Goal: Transaction & Acquisition: Purchase product/service

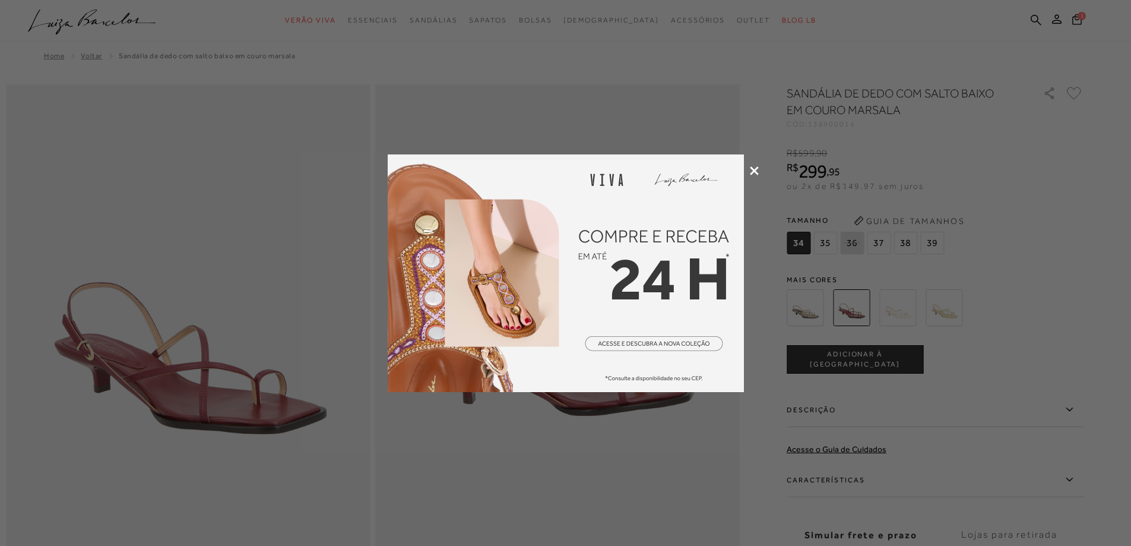
click at [753, 173] on icon at bounding box center [754, 170] width 9 height 9
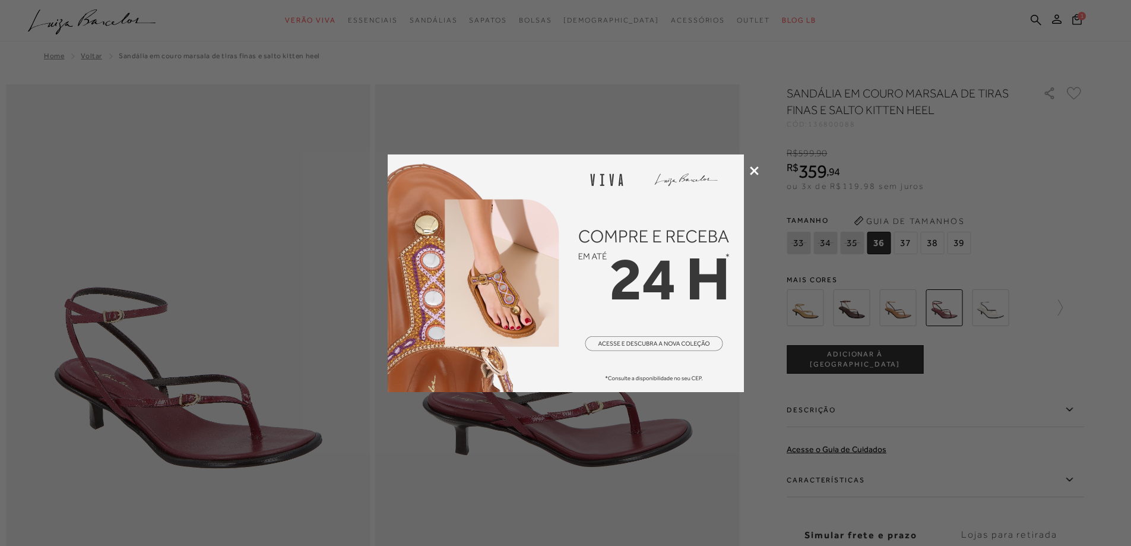
click at [750, 169] on icon at bounding box center [754, 170] width 9 height 9
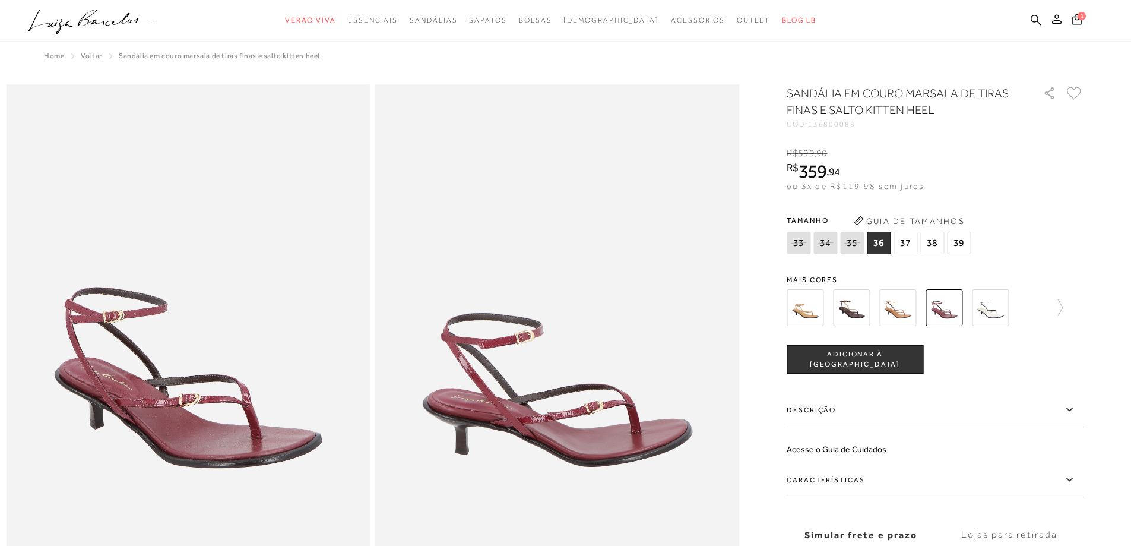
click at [859, 299] on img at bounding box center [851, 307] width 37 height 37
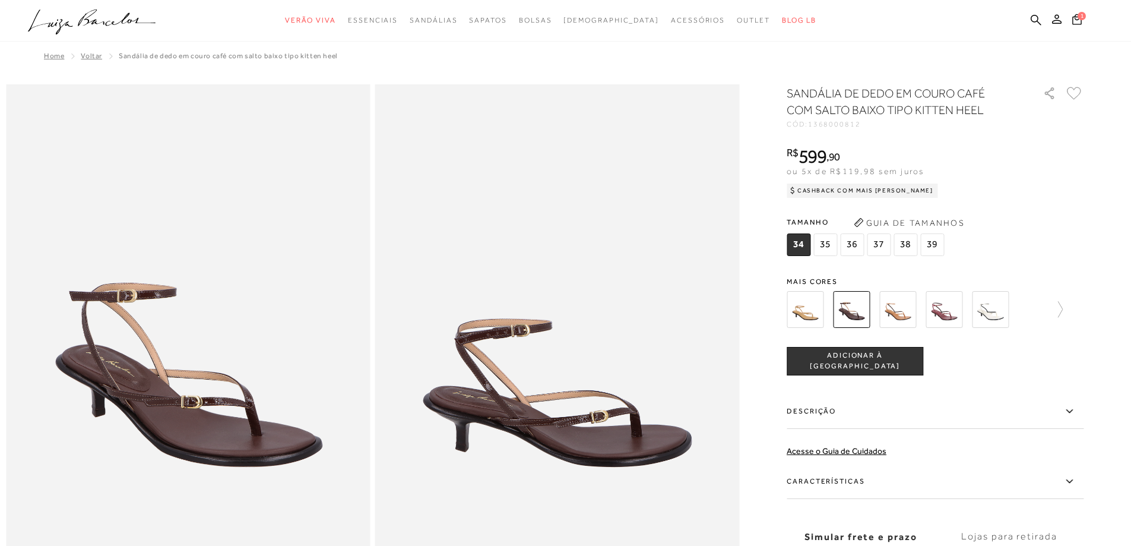
click at [896, 366] on button "ADICIONAR À [GEOGRAPHIC_DATA]" at bounding box center [855, 361] width 137 height 28
click at [818, 315] on img at bounding box center [805, 309] width 37 height 37
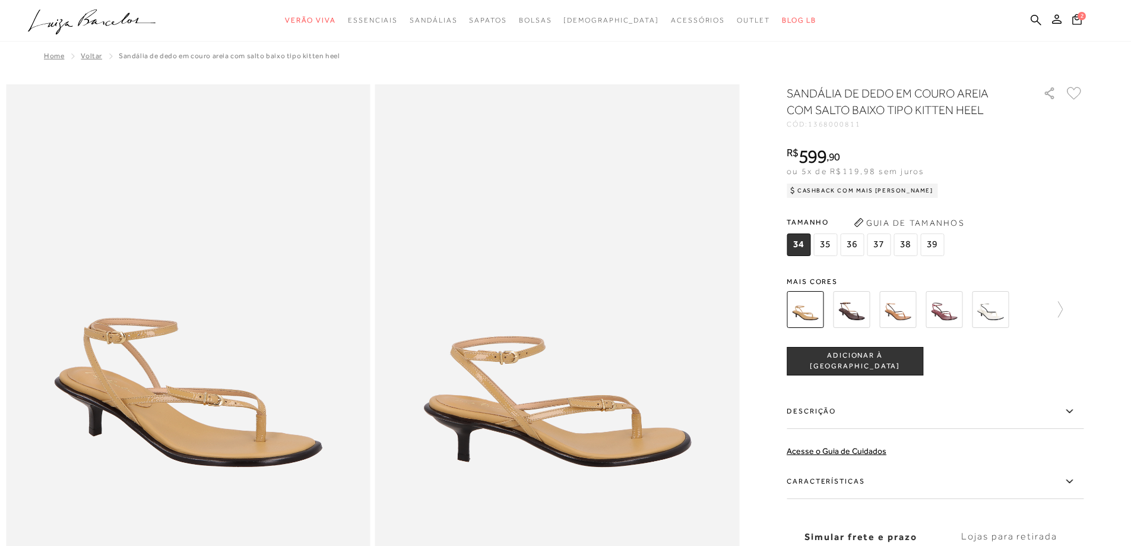
click at [910, 322] on img at bounding box center [897, 309] width 37 height 37
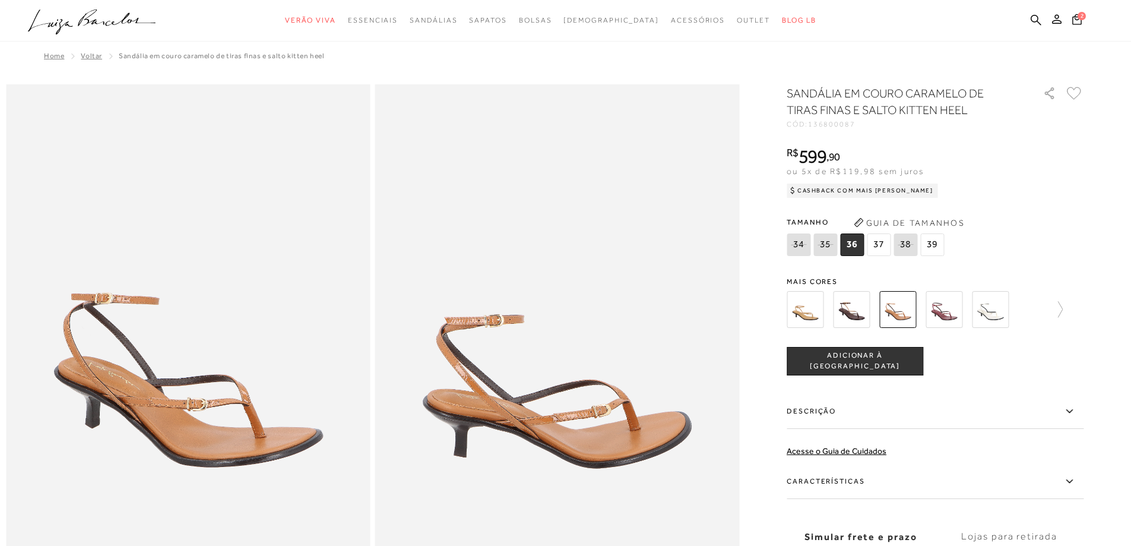
click at [990, 313] on img at bounding box center [990, 309] width 37 height 37
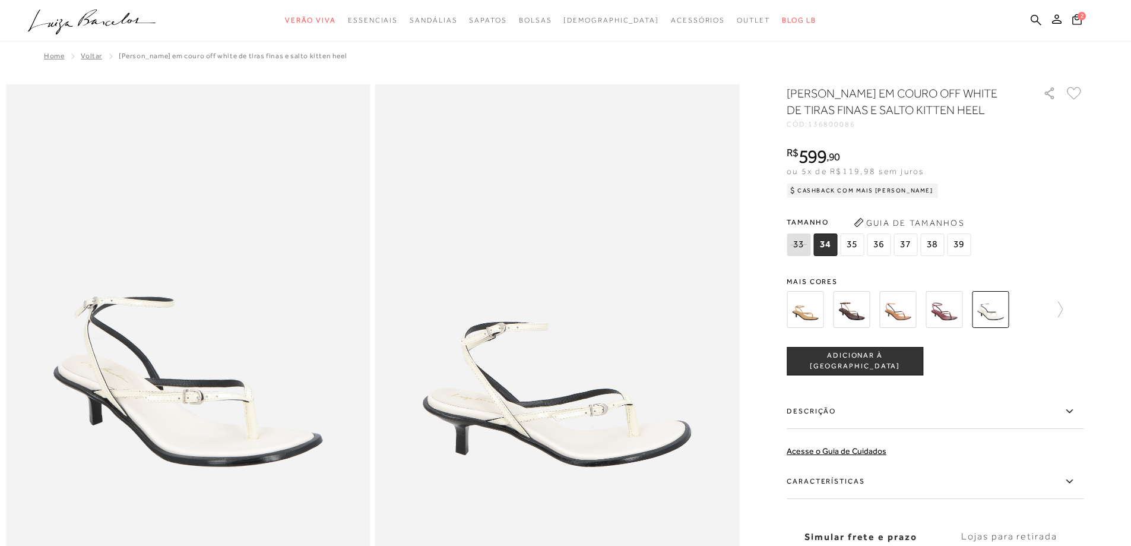
click at [1068, 312] on div at bounding box center [935, 309] width 297 height 44
click at [1063, 312] on icon at bounding box center [1054, 309] width 17 height 17
click at [841, 315] on img at bounding box center [825, 309] width 37 height 37
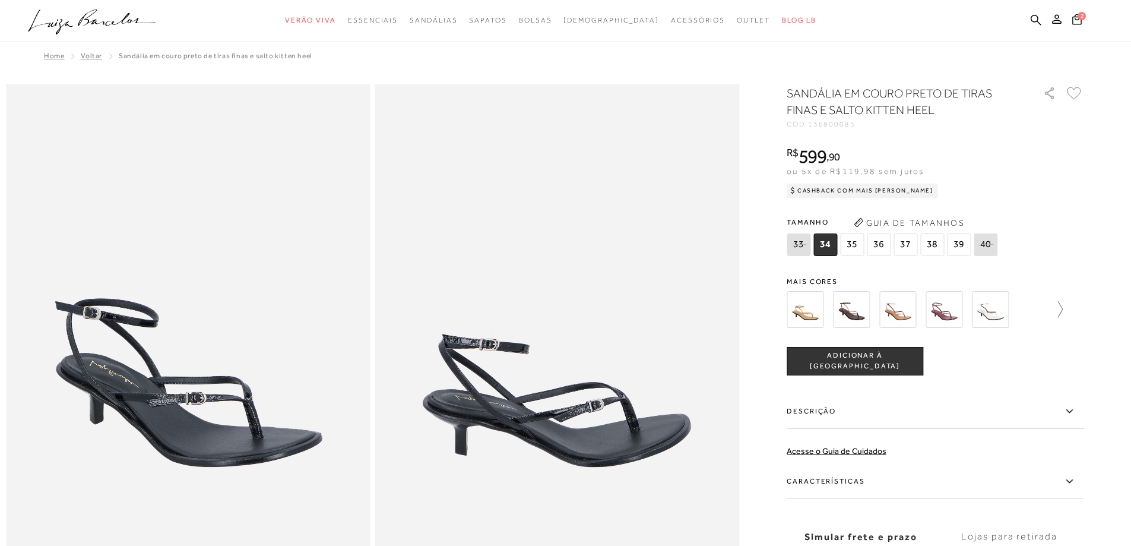
click at [1063, 303] on icon at bounding box center [1054, 309] width 17 height 17
click at [1014, 307] on img at bounding box center [1011, 309] width 37 height 37
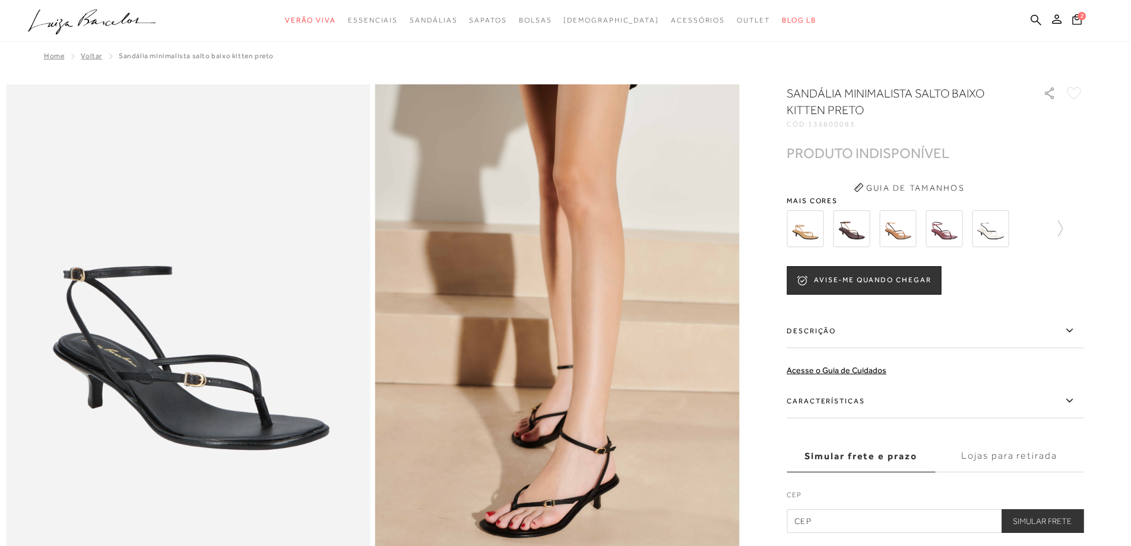
click at [940, 233] on img at bounding box center [943, 228] width 37 height 37
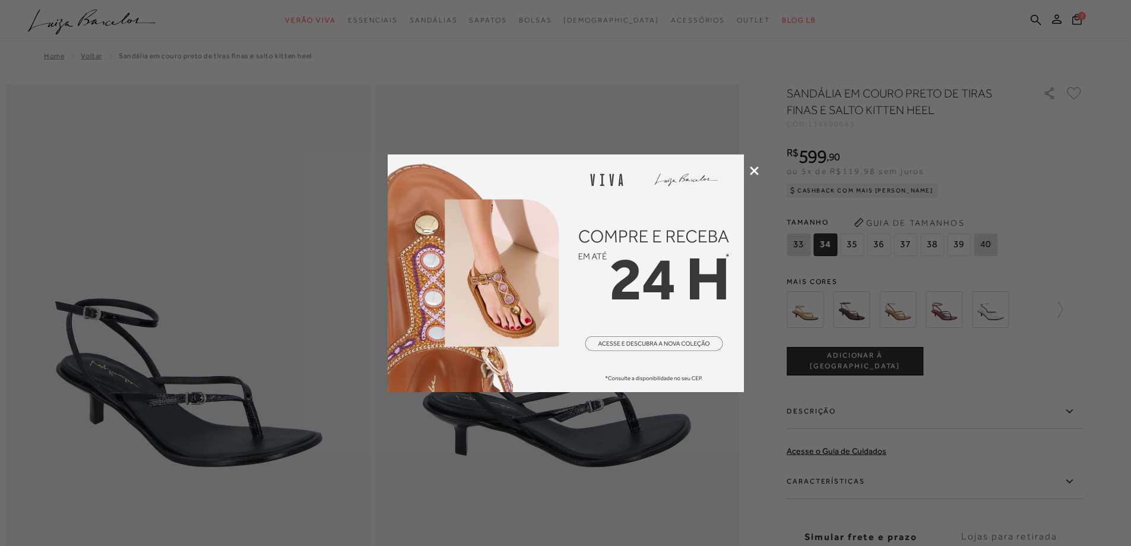
click at [759, 170] on div at bounding box center [565, 273] width 1131 height 546
click at [755, 170] on icon at bounding box center [754, 170] width 9 height 9
